Goal: Book appointment/travel/reservation

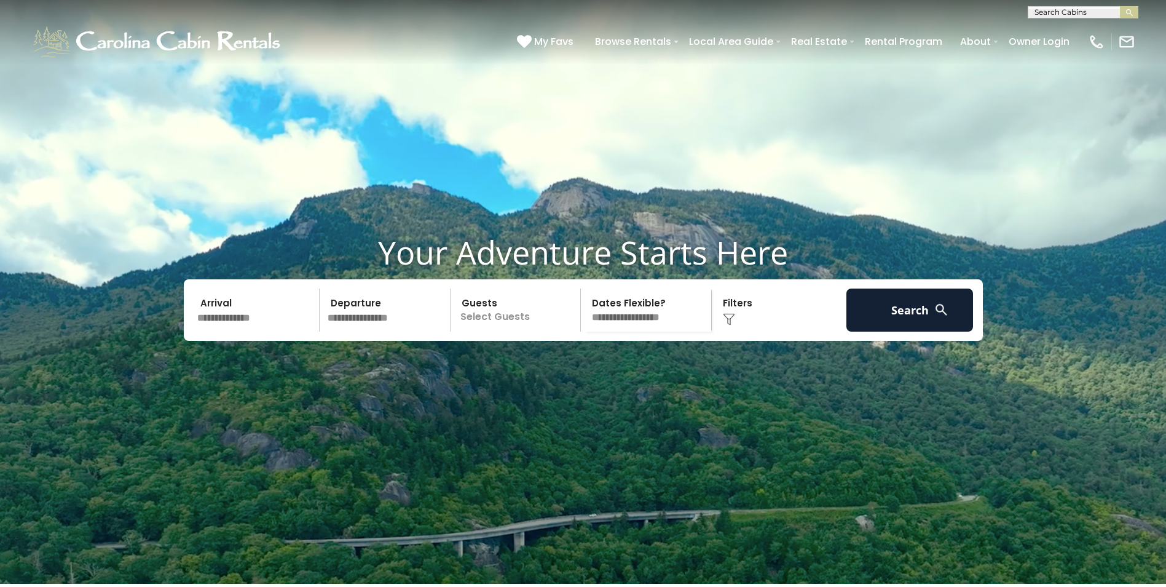
click at [470, 331] on p "Select Guests" at bounding box center [517, 309] width 127 height 43
click at [575, 366] on span "+" at bounding box center [576, 360] width 5 height 12
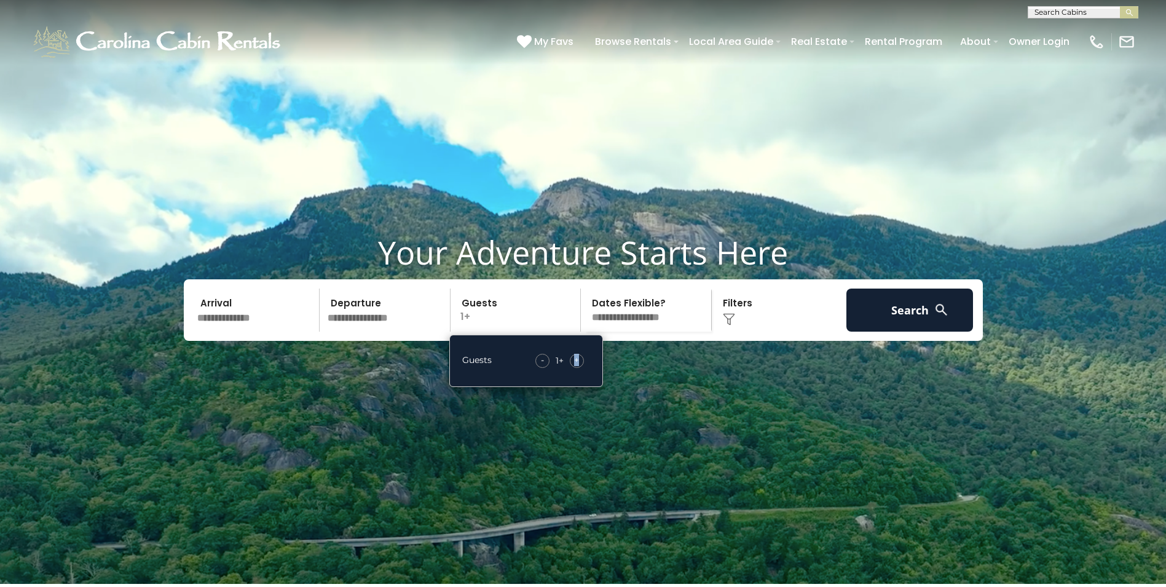
click at [575, 366] on span "+" at bounding box center [576, 360] width 5 height 12
click at [333, 440] on video at bounding box center [583, 291] width 1166 height 583
click at [283, 331] on input "text" at bounding box center [256, 309] width 127 height 43
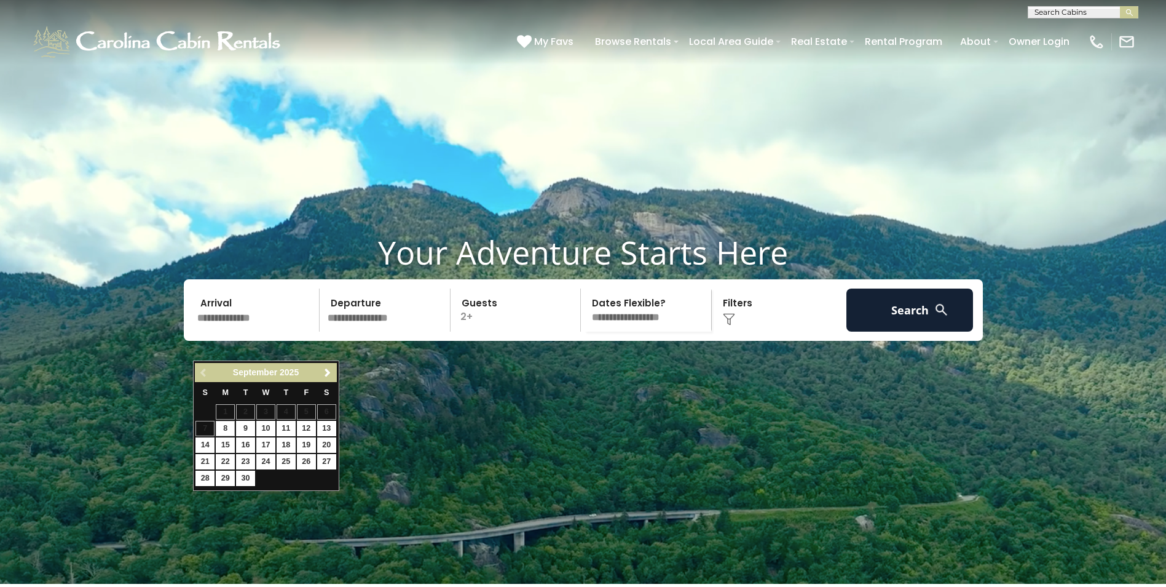
click at [454, 270] on h1 "Your Adventure Starts Here" at bounding box center [583, 252] width 1148 height 38
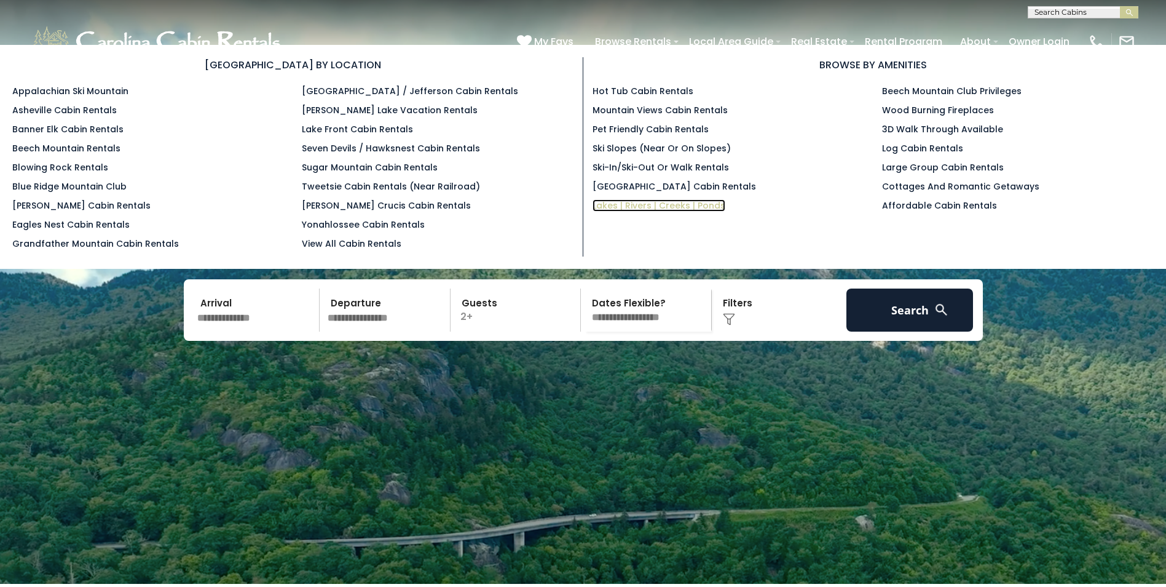
click at [598, 203] on link "Lakes | Rivers | Creeks | Ponds" at bounding box center [659, 205] width 133 height 12
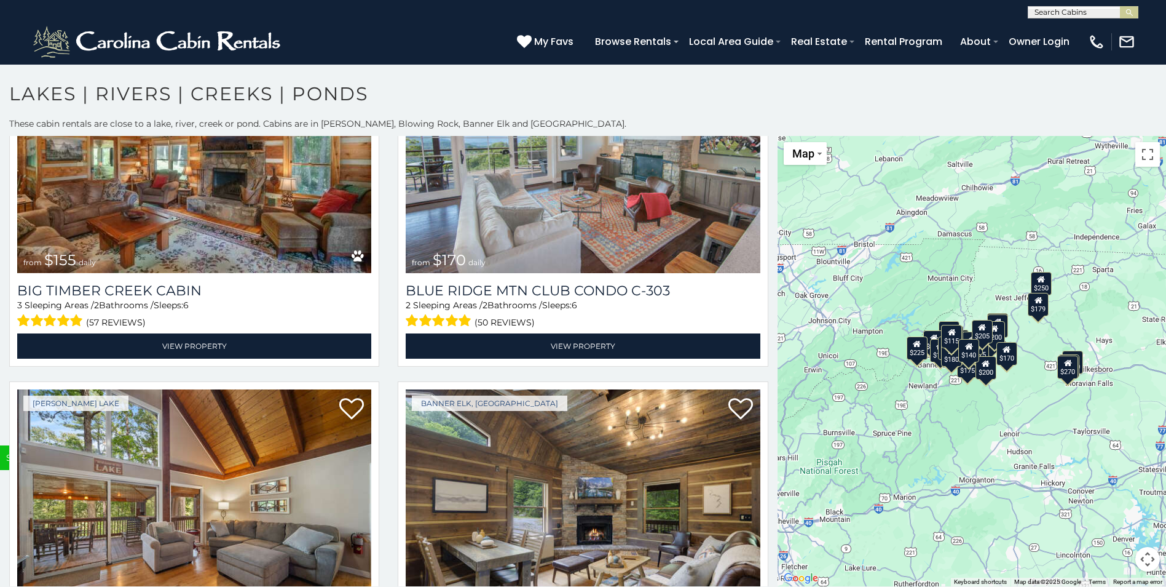
scroll to position [7, 0]
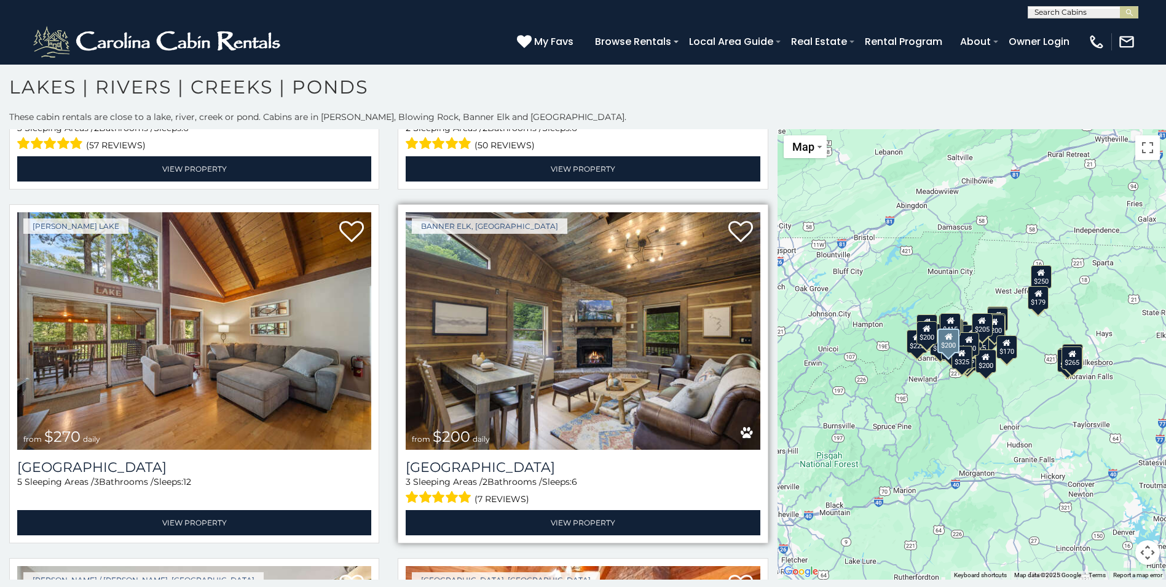
scroll to position [4889, 0]
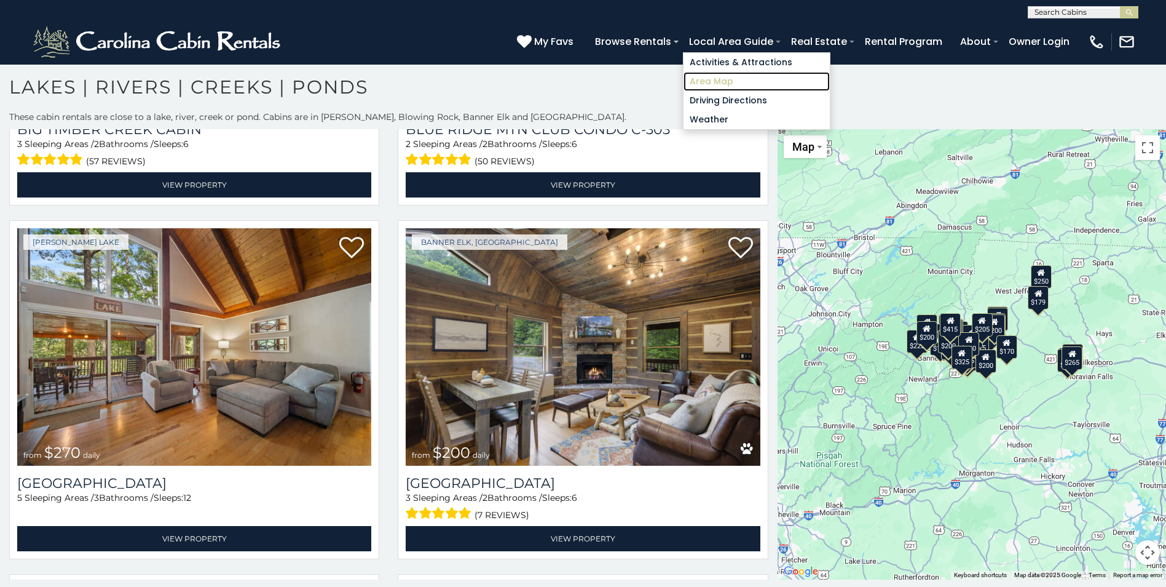
click at [732, 86] on link "Area Map" at bounding box center [757, 81] width 146 height 19
